Goal: Communication & Community: Ask a question

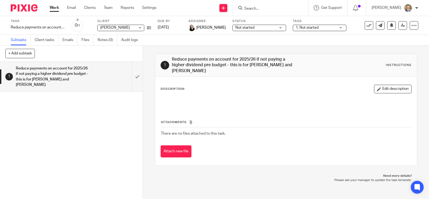
click at [280, 5] on form at bounding box center [272, 8] width 57 height 7
click at [277, 8] on input "Search" at bounding box center [268, 8] width 48 height 5
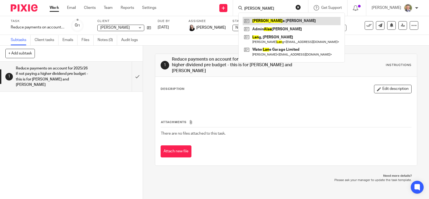
type input "alan"
click at [266, 20] on link at bounding box center [292, 21] width 98 height 8
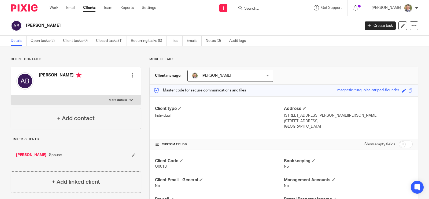
click at [130, 76] on div at bounding box center [132, 74] width 5 height 5
click at [107, 86] on link "Edit contact" at bounding box center [107, 87] width 51 height 8
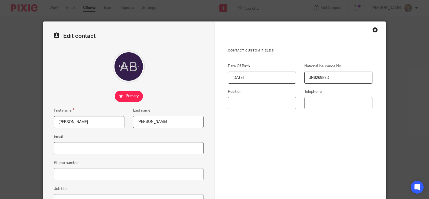
click at [93, 145] on input "Email" at bounding box center [129, 148] width 150 height 12
type input "alana.jayne-burley@gmail.com"
click at [132, 172] on input "Phone number" at bounding box center [129, 174] width 150 height 12
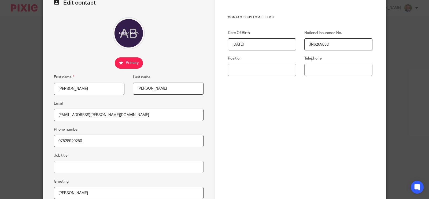
scroll to position [101, 0]
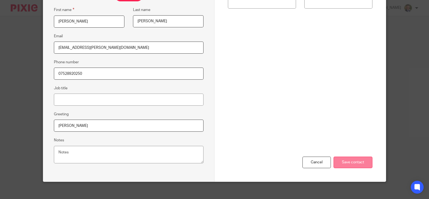
type input "07528920250"
click at [344, 164] on input "Save contact" at bounding box center [353, 163] width 39 height 12
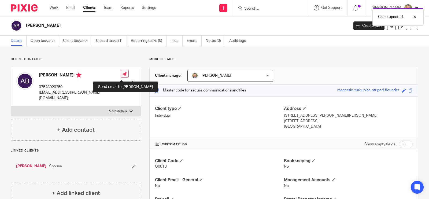
click at [123, 75] on icon at bounding box center [125, 74] width 4 height 4
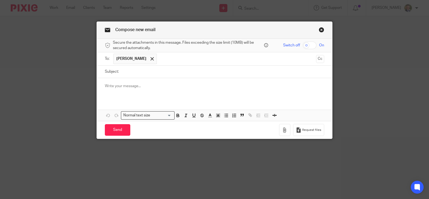
click at [129, 72] on input "Subject:" at bounding box center [222, 72] width 203 height 12
type input "Bank statement for identification"
click at [143, 84] on p at bounding box center [214, 85] width 219 height 5
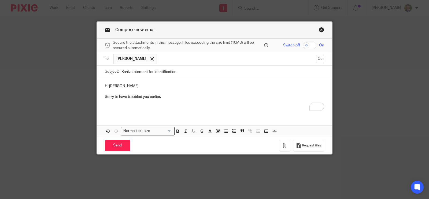
click at [124, 106] on p "To enrich screen reader interactions, please activate Accessibility in Grammarl…" at bounding box center [214, 107] width 219 height 5
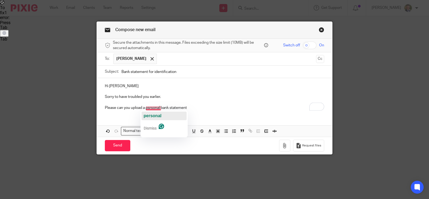
drag, startPoint x: 154, startPoint y: 113, endPoint x: 167, endPoint y: 110, distance: 14.0
click at [155, 113] on span "personal" at bounding box center [153, 115] width 18 height 5
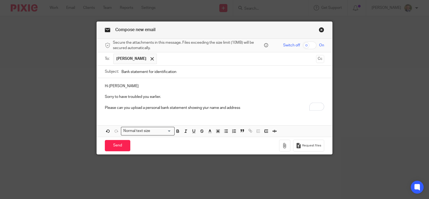
click at [205, 108] on p "Please can you upload a personal bank statement showing yiur name and address" at bounding box center [214, 107] width 219 height 5
click at [203, 112] on div "Hi Alana Sorry to have troubled you earlier. Please can you upload a personal b…" at bounding box center [214, 96] width 235 height 36
click at [248, 108] on p "Please can you upload a personal bank statement showing your name and address" at bounding box center [214, 107] width 219 height 5
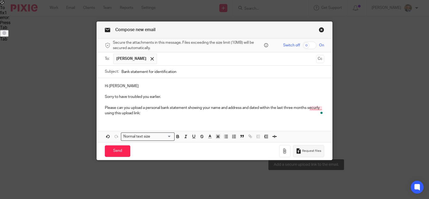
click at [301, 148] on button "Request files" at bounding box center [308, 151] width 31 height 12
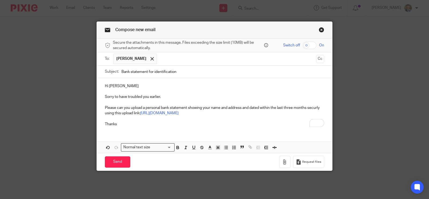
click at [191, 132] on div "Hi Alana Sorry to have troubled you earlier. Please can you upload a personal b…" at bounding box center [214, 115] width 235 height 75
click at [125, 123] on p "Thanks" at bounding box center [214, 123] width 219 height 5
click at [306, 108] on p "Please can you upload a personal bank statement showing your name and address a…" at bounding box center [214, 110] width 219 height 11
click at [164, 124] on p "Thanks" at bounding box center [214, 123] width 219 height 5
click at [117, 160] on input "Send" at bounding box center [117, 162] width 25 height 12
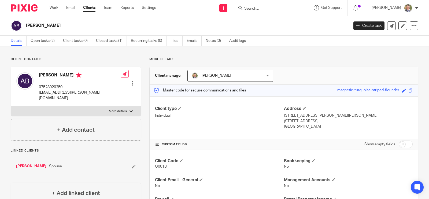
click at [130, 80] on div at bounding box center [132, 82] width 5 height 5
click at [105, 88] on link "Edit contact" at bounding box center [107, 87] width 51 height 8
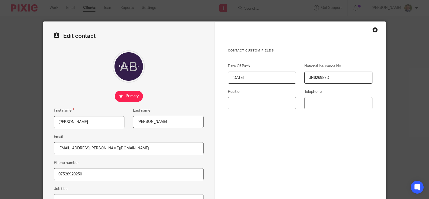
click at [75, 147] on input "alana.jayne-burley@gmail.com" at bounding box center [129, 148] width 150 height 12
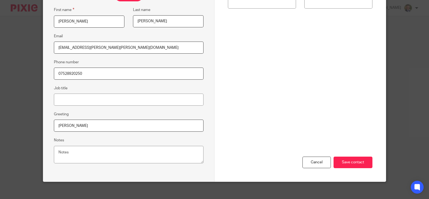
scroll to position [104, 0]
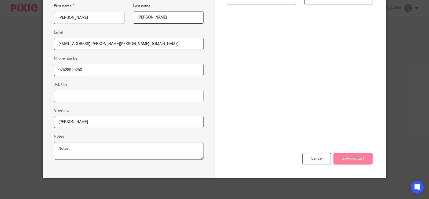
type input "alana.jayne.burley@gmail.com"
click at [357, 159] on input "Save contact" at bounding box center [353, 159] width 39 height 12
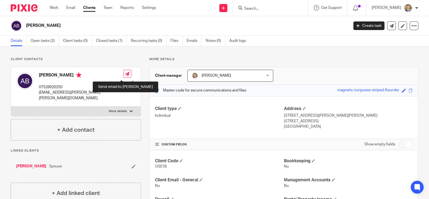
click at [125, 74] on icon at bounding box center [127, 74] width 4 height 4
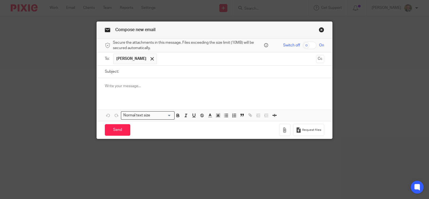
click at [108, 84] on p at bounding box center [214, 85] width 219 height 5
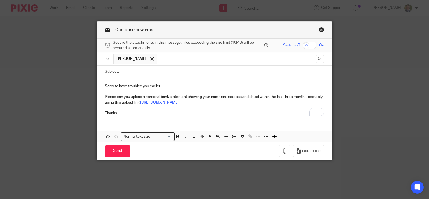
click at [101, 85] on div "Sorry to have troubled you earlier. Please can you upload a personal bank state…" at bounding box center [214, 99] width 235 height 42
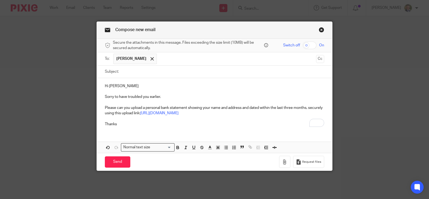
click at [125, 72] on input "Subject:" at bounding box center [222, 72] width 203 height 12
type input "Bank statement for identification"
click at [170, 84] on p "Hi Alana" at bounding box center [214, 85] width 219 height 5
click at [128, 123] on p "Thanks" at bounding box center [214, 123] width 219 height 5
click at [118, 160] on input "Send" at bounding box center [117, 162] width 25 height 12
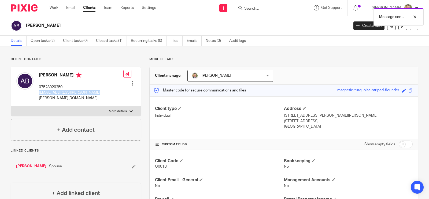
drag, startPoint x: 39, startPoint y: 93, endPoint x: 93, endPoint y: 93, distance: 54.4
click at [93, 93] on div "Alana Burley 07528920250 alana.jayne.burley@gmail.com Edit contact Create clien…" at bounding box center [76, 86] width 130 height 39
copy p "alana.jayne.burley@gmail.com"
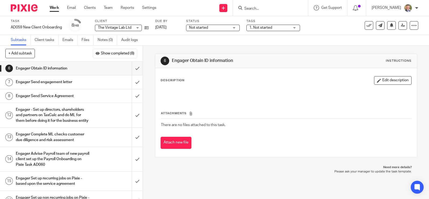
scroll to position [375, 0]
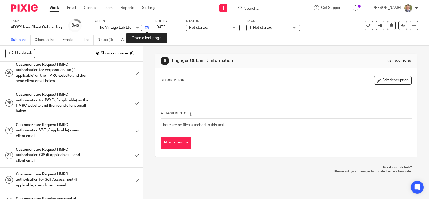
click at [146, 27] on icon at bounding box center [147, 28] width 4 height 4
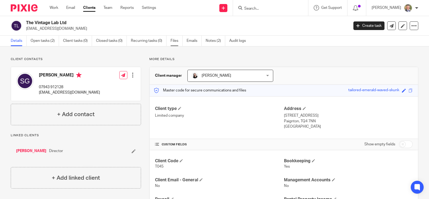
click at [173, 40] on link "Files" at bounding box center [177, 41] width 12 height 10
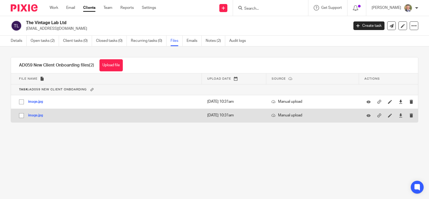
click at [34, 114] on button "image.jpg" at bounding box center [37, 116] width 19 height 4
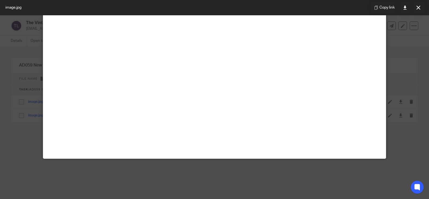
scroll to position [201, 0]
click at [418, 7] on icon at bounding box center [418, 8] width 4 height 4
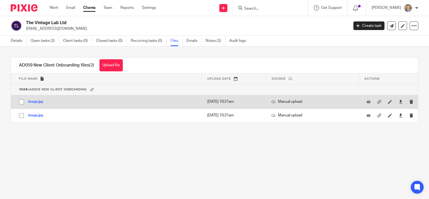
click at [33, 102] on button "image.jpg" at bounding box center [37, 102] width 19 height 4
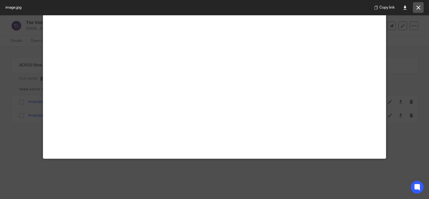
click at [418, 7] on icon at bounding box center [418, 8] width 4 height 4
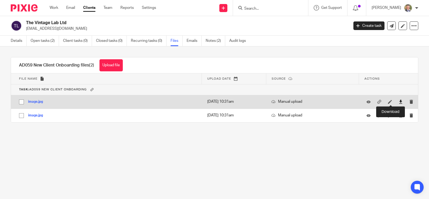
click at [399, 100] on icon at bounding box center [401, 102] width 4 height 4
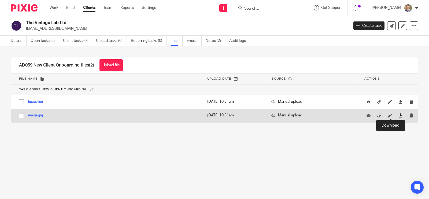
click at [399, 115] on icon at bounding box center [401, 115] width 4 height 4
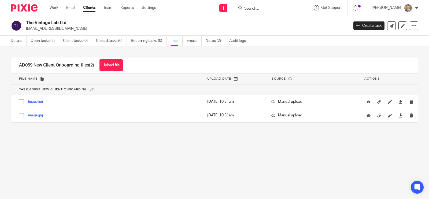
click at [257, 9] on input "Search" at bounding box center [268, 8] width 48 height 5
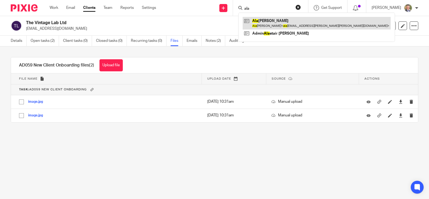
type input "ala"
click at [282, 24] on link at bounding box center [317, 23] width 148 height 12
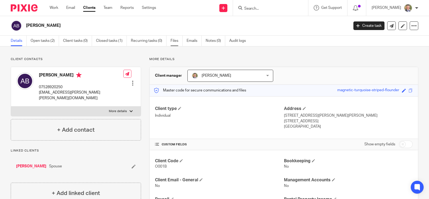
click at [175, 40] on link "Files" at bounding box center [177, 41] width 12 height 10
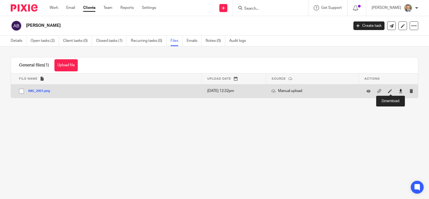
click at [399, 91] on icon at bounding box center [401, 91] width 4 height 4
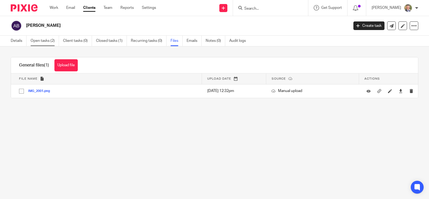
click at [45, 41] on link "Open tasks (2)" at bounding box center [45, 41] width 28 height 10
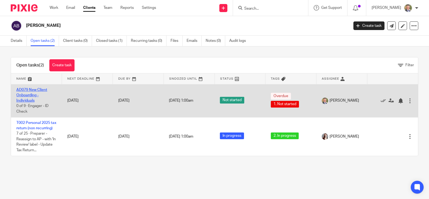
click at [37, 90] on link "AD079 New Client Onboarding - Individuals" at bounding box center [31, 95] width 31 height 15
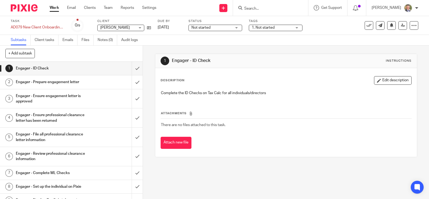
click at [269, 8] on input "Search" at bounding box center [268, 8] width 48 height 5
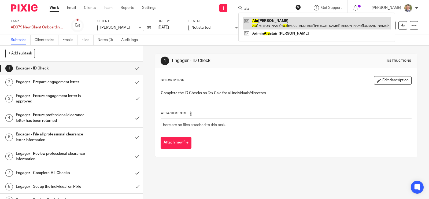
type input "ala"
click at [284, 21] on link at bounding box center [317, 23] width 148 height 12
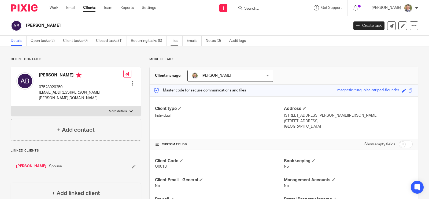
click at [173, 41] on link "Files" at bounding box center [177, 41] width 12 height 10
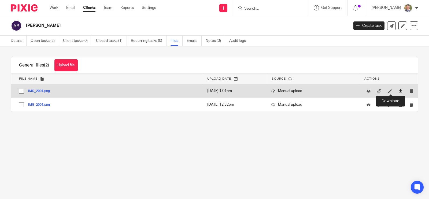
click at [399, 90] on icon at bounding box center [401, 91] width 4 height 4
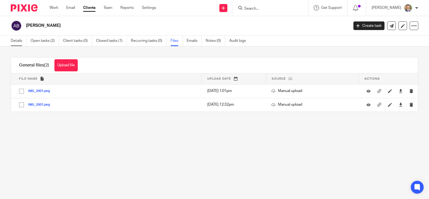
click at [21, 39] on link "Details" at bounding box center [19, 41] width 16 height 10
click at [19, 42] on link "Details" at bounding box center [19, 41] width 16 height 10
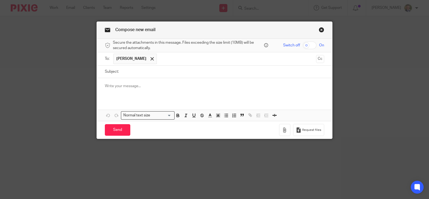
click at [125, 71] on input "Subject:" at bounding box center [222, 72] width 203 height 12
type input "Bank statement"
click at [125, 89] on p at bounding box center [214, 85] width 219 height 5
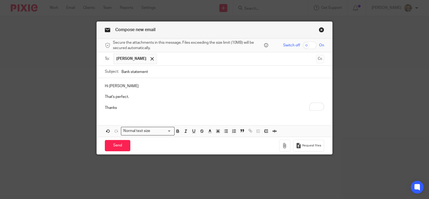
click at [121, 106] on p "Thanks" at bounding box center [214, 107] width 219 height 5
click at [116, 145] on input "Send" at bounding box center [117, 146] width 25 height 12
